Goal: Information Seeking & Learning: Understand process/instructions

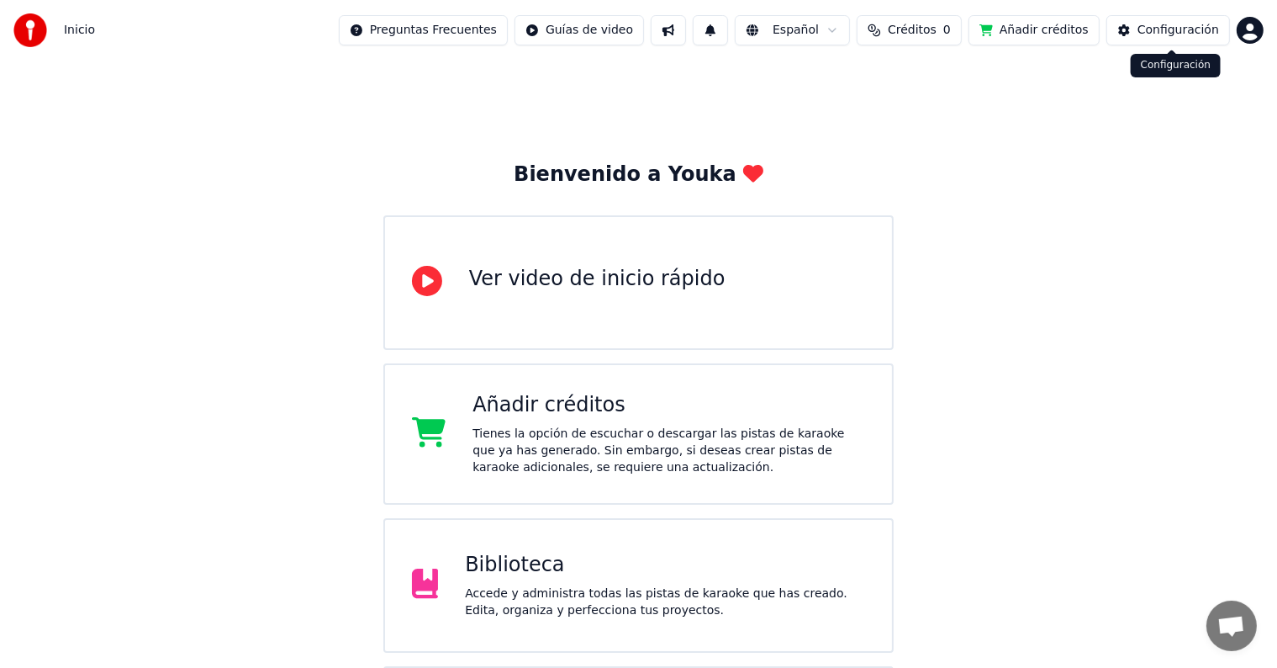
click at [1167, 33] on div "Configuración" at bounding box center [1178, 30] width 82 height 17
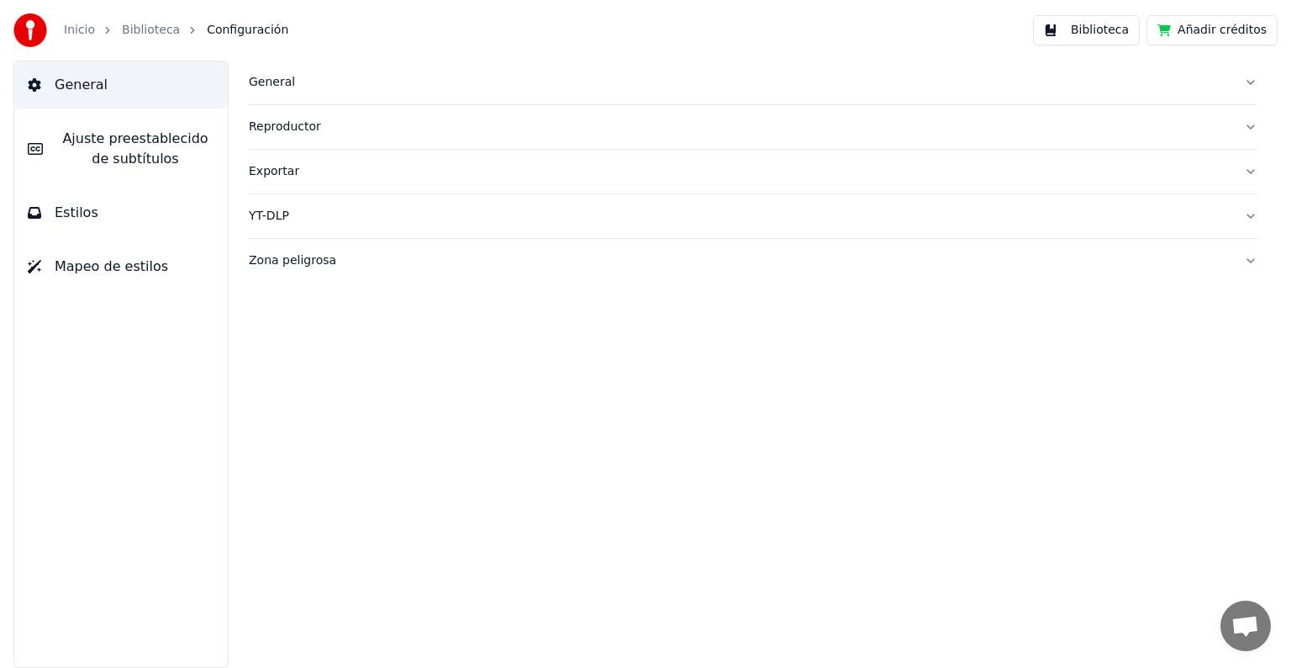
click at [41, 24] on img at bounding box center [30, 30] width 34 height 34
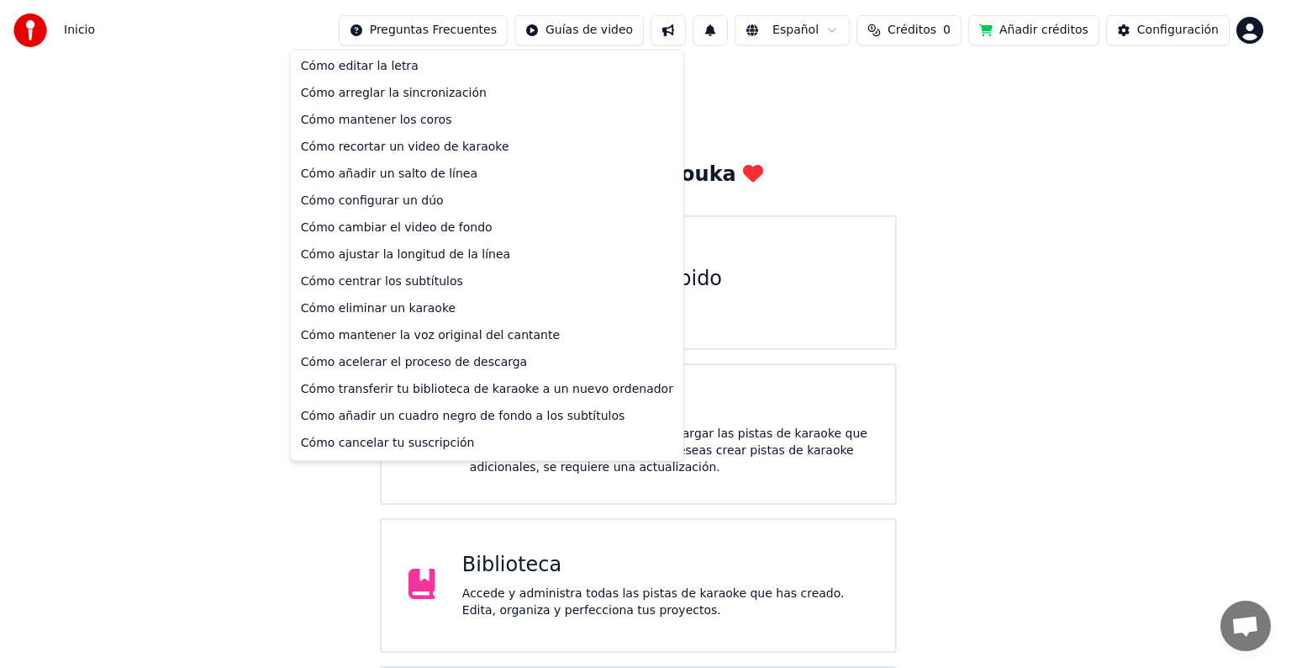
click at [498, 29] on html "Inicio Preguntas Frecuentes Guías de video Español Créditos 0 Añadir créditos C…" at bounding box center [645, 403] width 1291 height 807
click at [476, 256] on div "Cómo ajustar la longitud de la línea" at bounding box center [487, 254] width 386 height 27
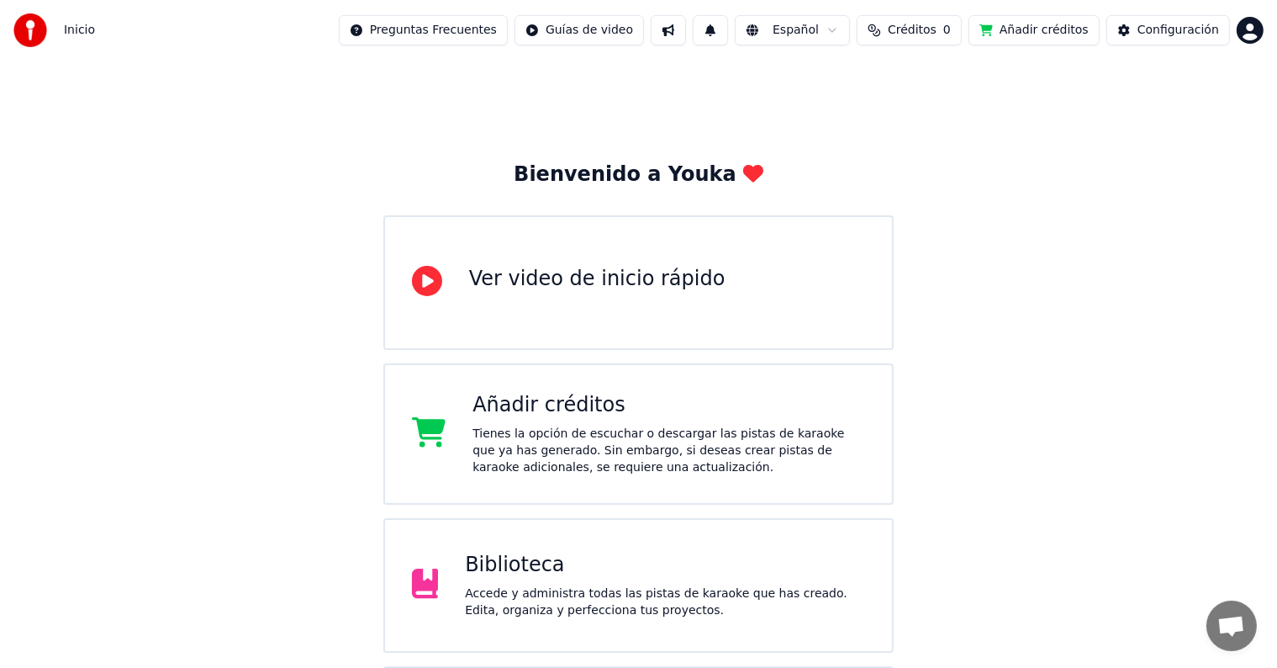
click at [935, 38] on span "Créditos" at bounding box center [912, 30] width 49 height 17
click at [924, 129] on button "Actualizar" at bounding box center [926, 126] width 100 height 30
